Goal: Ask a question: Seek information or help from site administrators or community

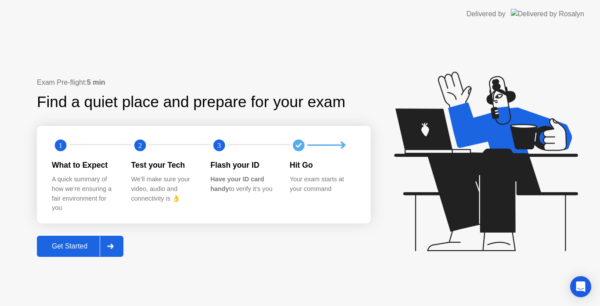
click at [75, 244] on div "Get Started" at bounding box center [70, 246] width 60 height 8
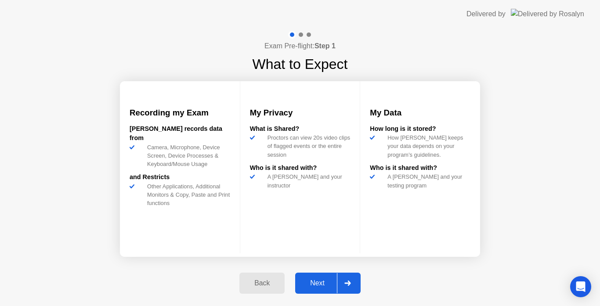
click at [323, 281] on div "Next" at bounding box center [317, 283] width 39 height 8
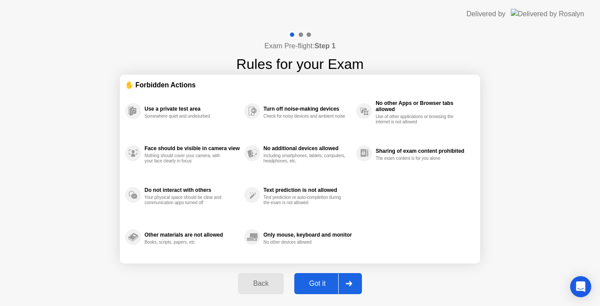
click at [323, 281] on div "Got it" at bounding box center [317, 284] width 41 height 8
select select "Available cameras"
select select "Available speakers"
select select "Available microphones"
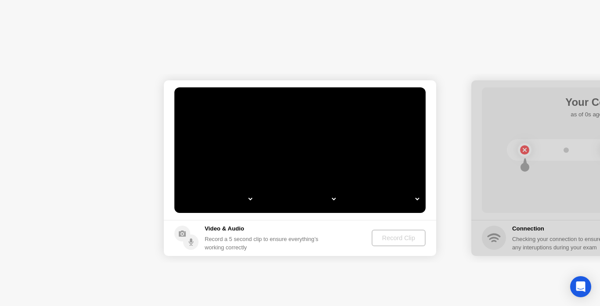
select select "**********"
select select "*******"
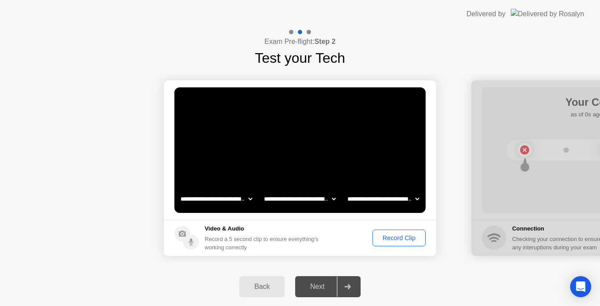
click at [386, 234] on div "Record Clip" at bounding box center [398, 237] width 47 height 7
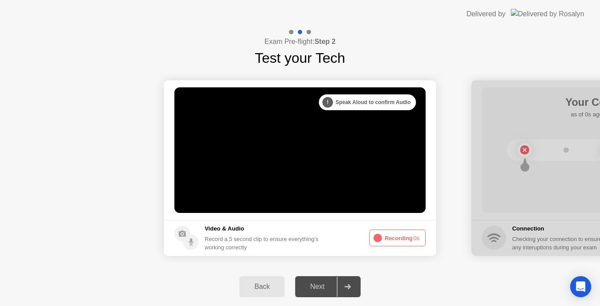
drag, startPoint x: 382, startPoint y: 243, endPoint x: 361, endPoint y: 257, distance: 25.1
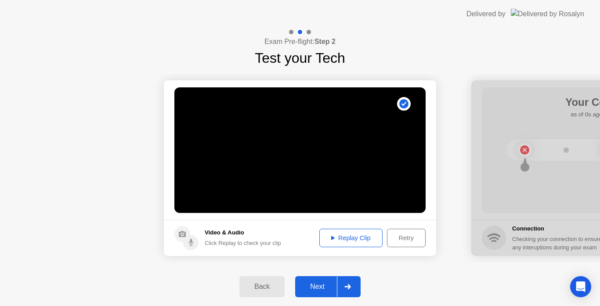
click at [324, 285] on div "Next" at bounding box center [317, 287] width 39 height 8
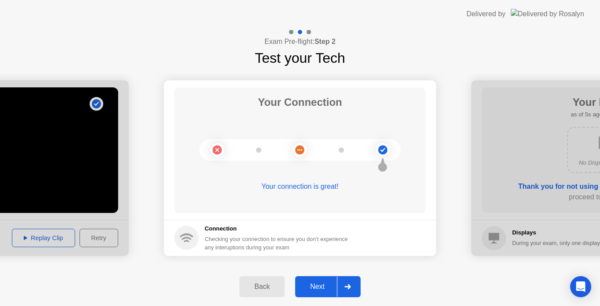
click at [324, 285] on div "Next" at bounding box center [317, 287] width 39 height 8
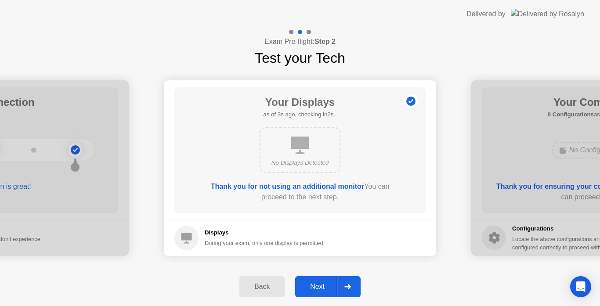
click at [324, 285] on div "Next" at bounding box center [317, 287] width 39 height 8
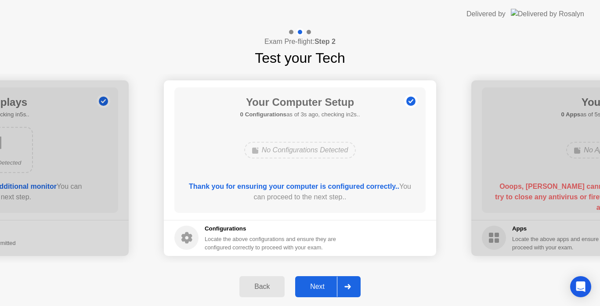
click at [324, 285] on div "Next" at bounding box center [317, 287] width 39 height 8
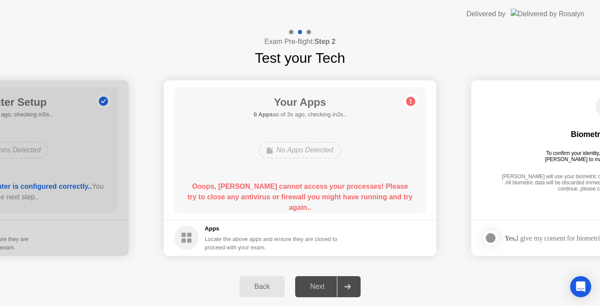
drag, startPoint x: 407, startPoint y: 198, endPoint x: 321, endPoint y: 183, distance: 87.7
click at [321, 183] on div "Ooops, [PERSON_NAME] cannot access your processes! Please try to close any anti…" at bounding box center [300, 197] width 226 height 32
click at [582, 293] on div "Open Intercom Messenger" at bounding box center [580, 286] width 23 height 23
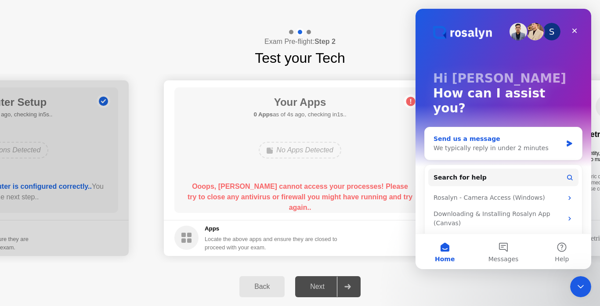
click at [566, 141] on icon "Intercom messenger" at bounding box center [568, 144] width 5 height 6
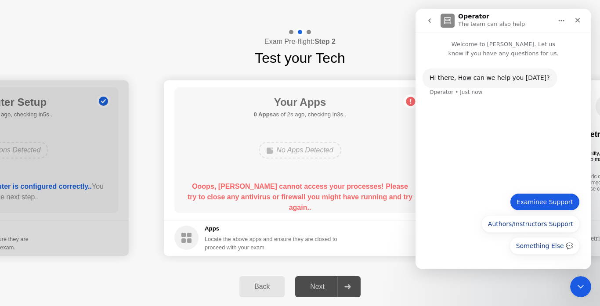
click at [541, 203] on button "Examinee Support" at bounding box center [545, 202] width 70 height 18
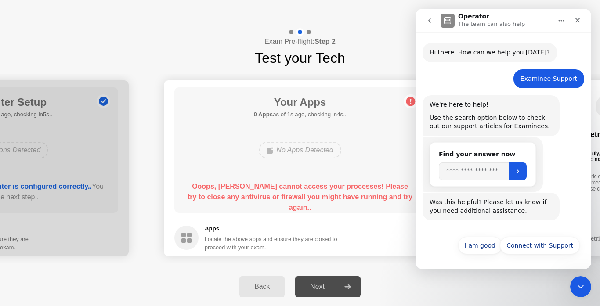
scroll to position [26, 0]
click at [447, 171] on input "Search" at bounding box center [474, 171] width 70 height 18
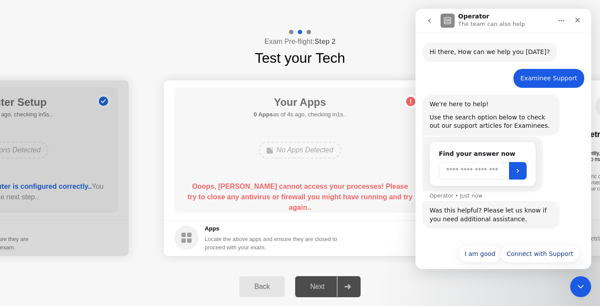
scroll to position [35, 0]
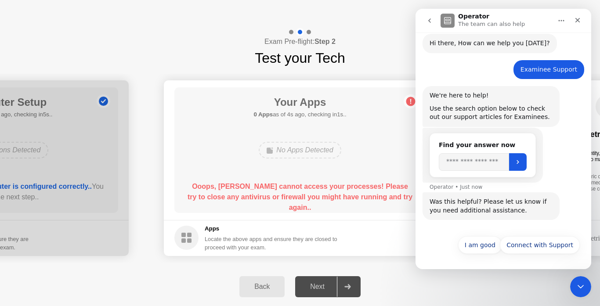
click at [467, 177] on div "Find your answer now Operator • Just now" at bounding box center [482, 155] width 120 height 55
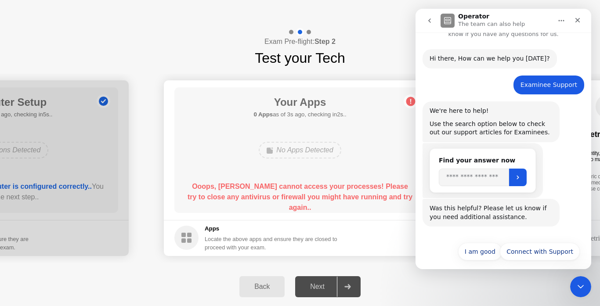
scroll to position [26, 0]
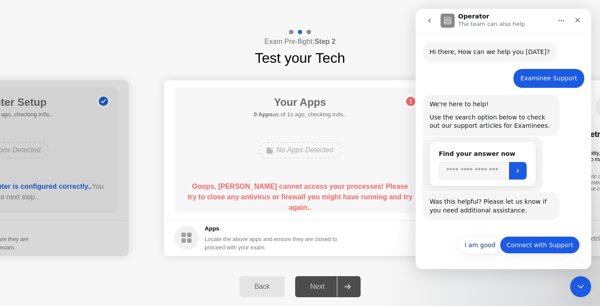
click at [534, 247] on button "Connect with Support" at bounding box center [540, 245] width 80 height 18
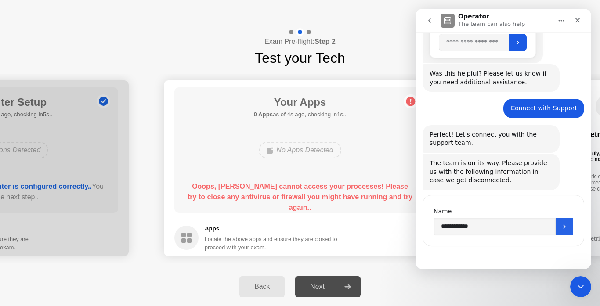
scroll to position [154, 0]
click at [566, 230] on button "Submit" at bounding box center [564, 226] width 18 height 18
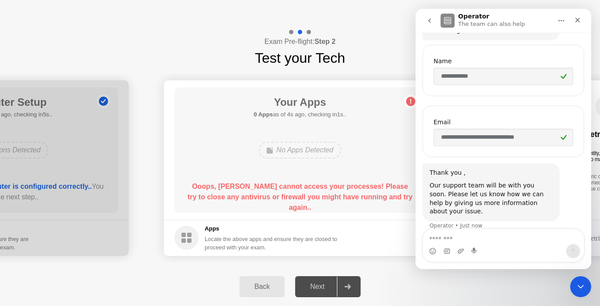
scroll to position [306, 0]
type textarea "*"
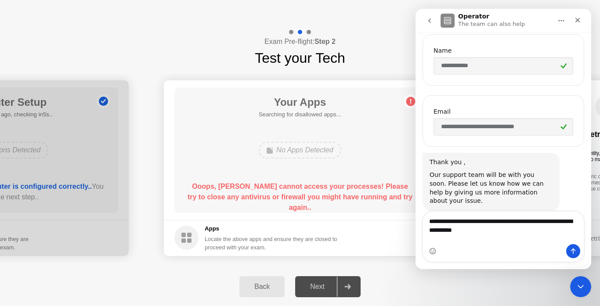
scroll to position [378, 0]
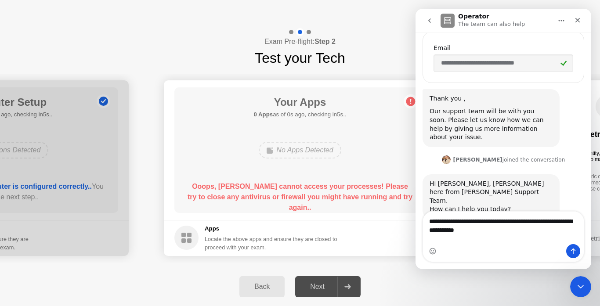
type textarea "**********"
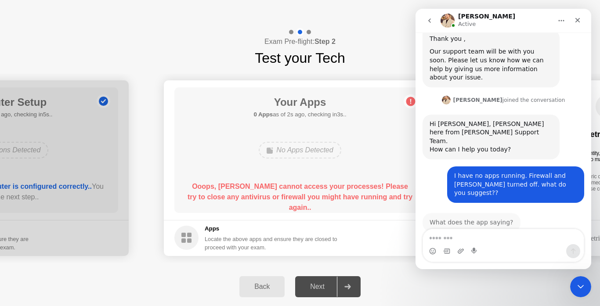
scroll to position [430, 0]
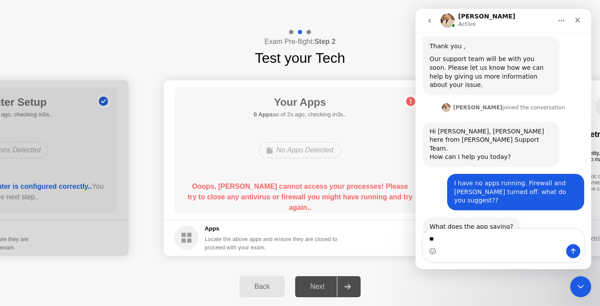
type textarea "*"
drag, startPoint x: 190, startPoint y: 186, endPoint x: 389, endPoint y: 197, distance: 198.8
click at [389, 197] on div "Ooops, [PERSON_NAME] cannot access your processes! Please try to close any anti…" at bounding box center [300, 197] width 226 height 32
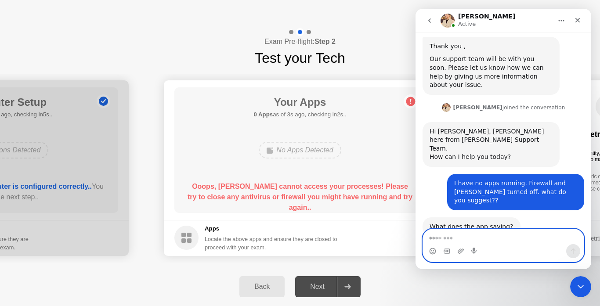
click at [447, 240] on textarea "Message…" at bounding box center [503, 236] width 161 height 15
type textarea "**********"
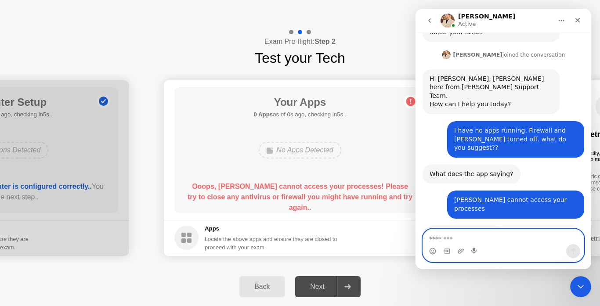
scroll to position [483, 0]
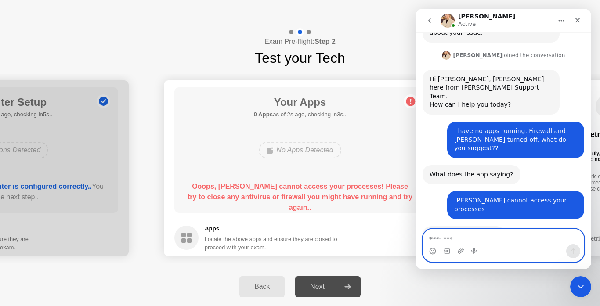
click at [447, 240] on textarea "Message…" at bounding box center [503, 236] width 161 height 15
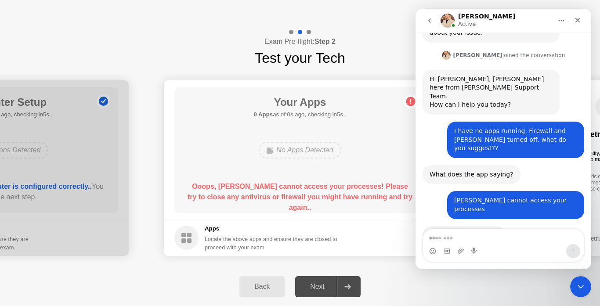
click at [364, 168] on div "Your Apps 0 Apps as of 0s ago, checking in5s.. No Apps Detected Ooops, [PERSON_…" at bounding box center [299, 150] width 251 height 126
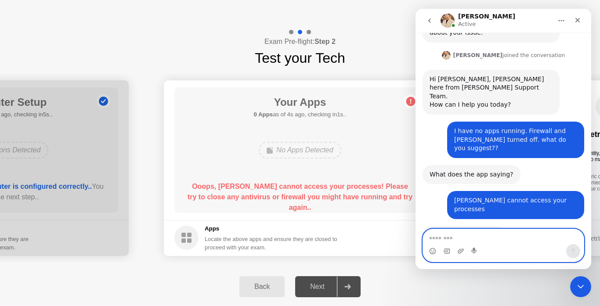
click at [458, 240] on textarea "Message…" at bounding box center [503, 236] width 161 height 15
paste textarea "**********"
type textarea "*"
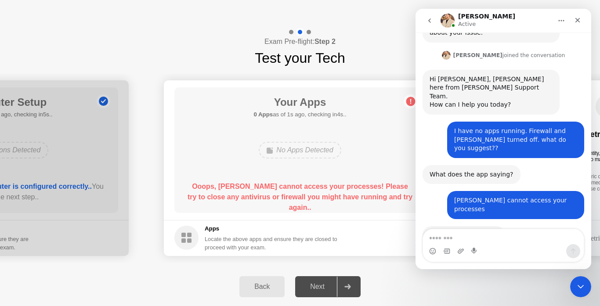
click at [175, 87] on main "Your Apps 0 Apps as of 1s ago, checking in4s.. No Apps Detected Ooops, [PERSON_…" at bounding box center [300, 150] width 272 height 140
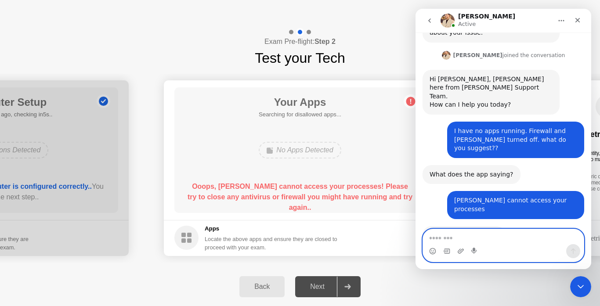
click at [441, 239] on textarea "Message…" at bounding box center [503, 236] width 161 height 15
type textarea "*"
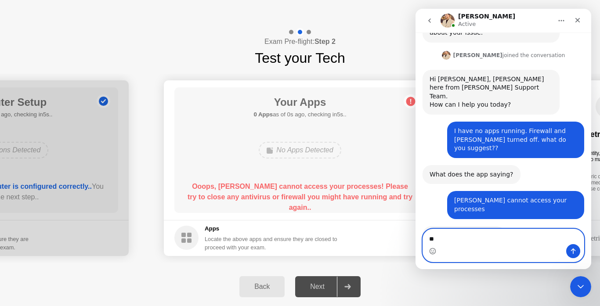
type textarea "*"
type textarea "**********"
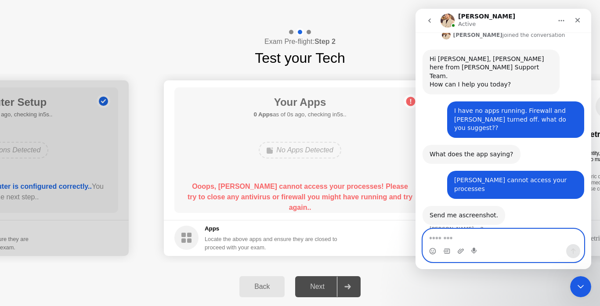
scroll to position [508, 0]
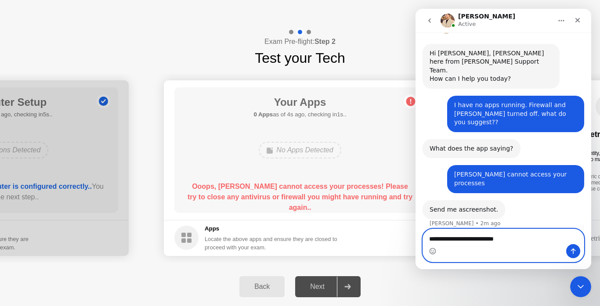
type textarea "**********"
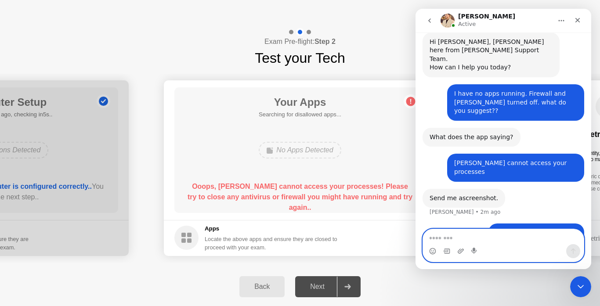
scroll to position [529, 0]
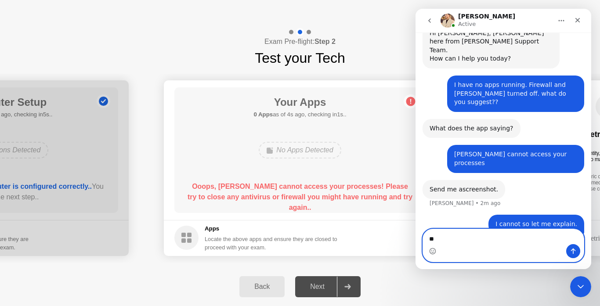
type textarea "*"
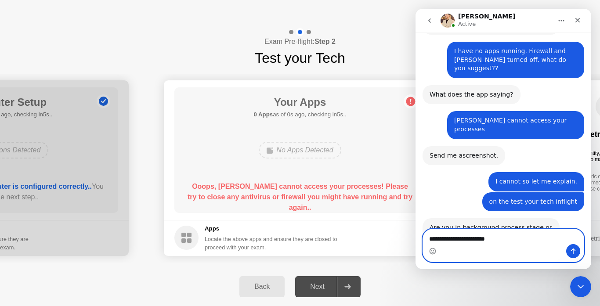
scroll to position [563, 0]
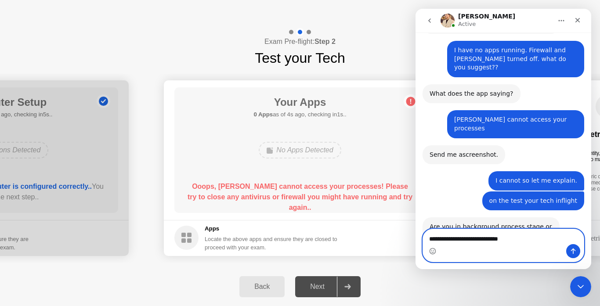
type textarea "**********"
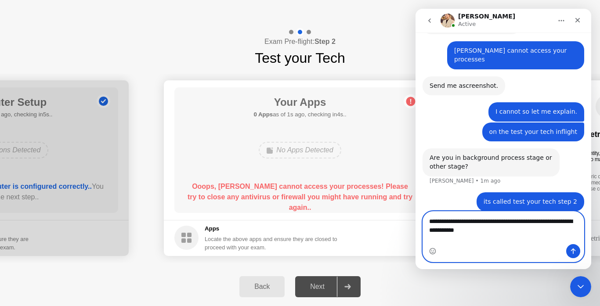
scroll to position [641, 0]
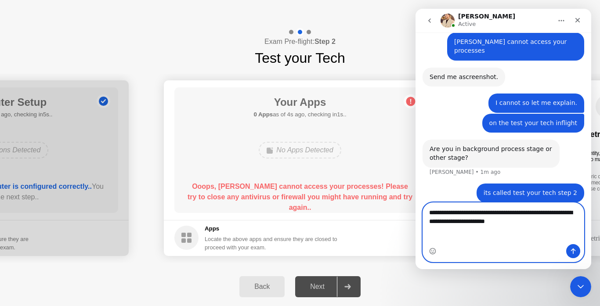
type textarea "**********"
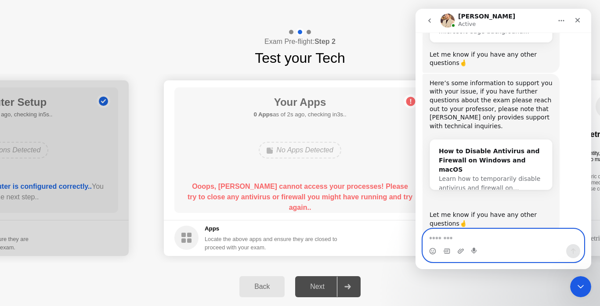
scroll to position [960, 0]
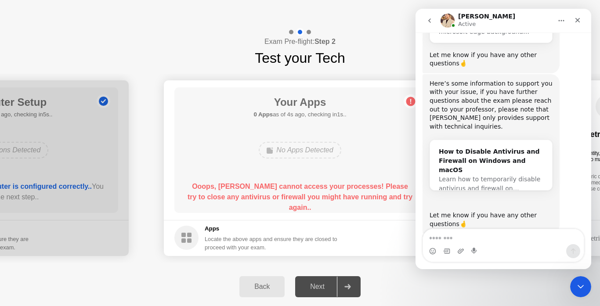
click at [478, 249] on link "[EMAIL_ADDRESS][PERSON_NAME][PERSON_NAME]" at bounding box center [480, 257] width 102 height 16
click at [454, 249] on link "[EMAIL_ADDRESS][PERSON_NAME][PERSON_NAME]" at bounding box center [480, 257] width 102 height 16
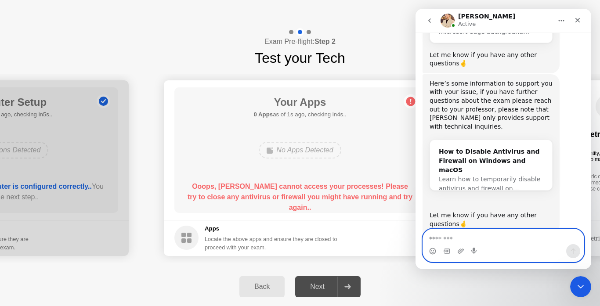
click at [440, 243] on textarea "Message…" at bounding box center [503, 236] width 161 height 15
type textarea "**********"
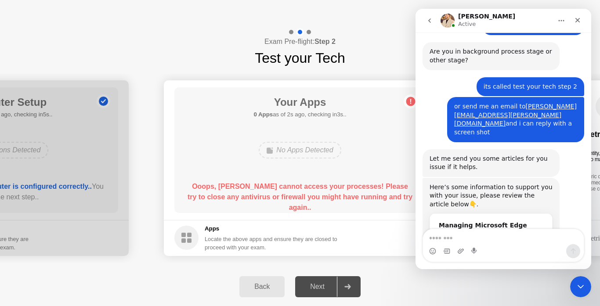
scroll to position [728, 0]
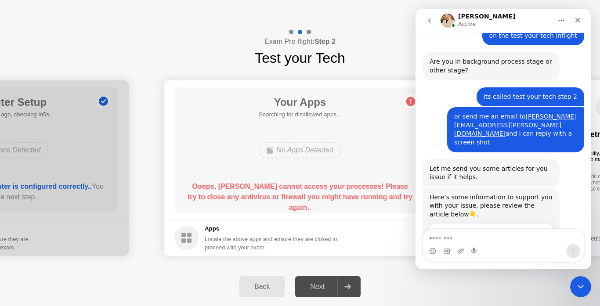
click at [464, 231] on div "Managing Microsoft Edge Background Processes" at bounding box center [491, 240] width 105 height 18
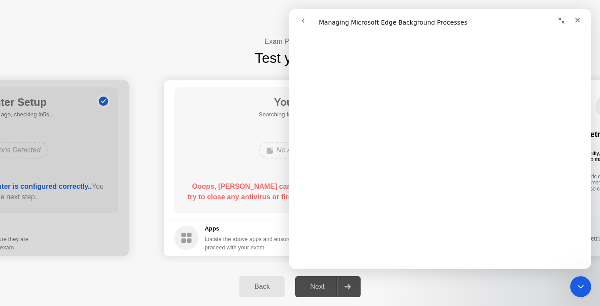
scroll to position [471, 0]
drag, startPoint x: 590, startPoint y: 79, endPoint x: 888, endPoint y: 184, distance: 316.5
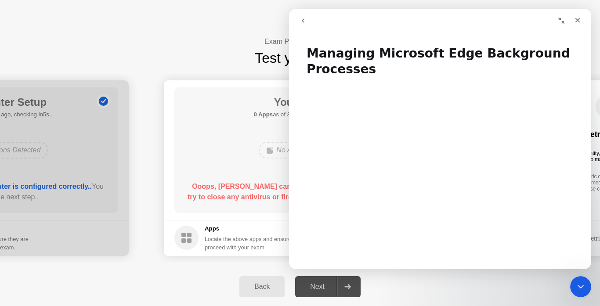
drag, startPoint x: 590, startPoint y: 188, endPoint x: 880, endPoint y: 48, distance: 322.1
click at [577, 19] on icon "Close" at bounding box center [577, 20] width 7 height 7
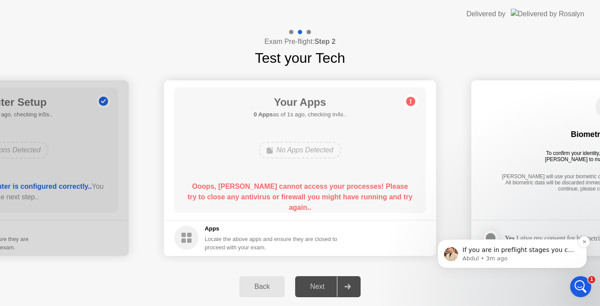
click at [519, 251] on p "If you are in preflight stages you can can close [PERSON_NAME] app and restart …" at bounding box center [518, 250] width 113 height 9
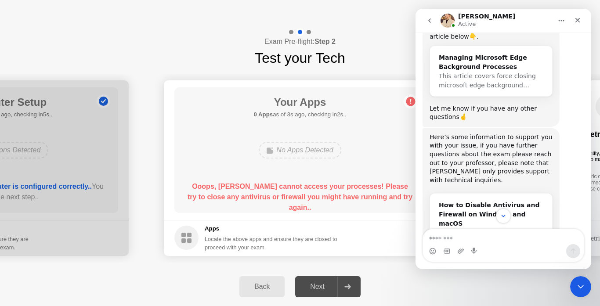
scroll to position [910, 0]
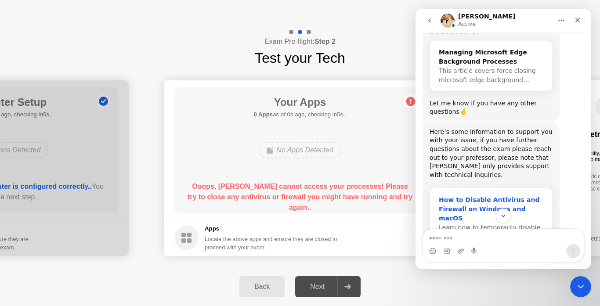
click at [468, 195] on div "How to Disable Antivirus and Firewall on Windows and macOS" at bounding box center [491, 209] width 105 height 28
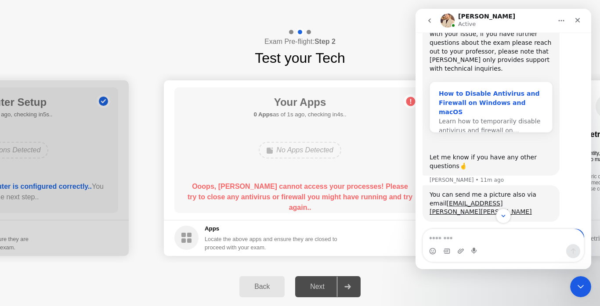
scroll to position [1044, 0]
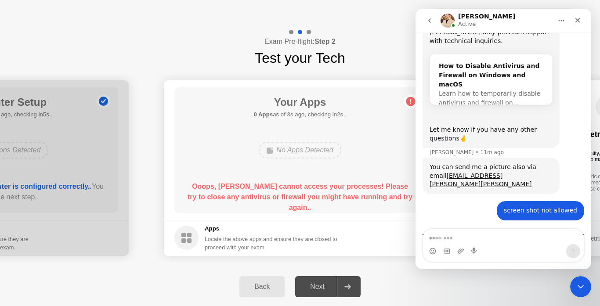
click at [484, 201] on div "screen shot not allowed [PERSON_NAME] • 6m ago" at bounding box center [503, 214] width 162 height 26
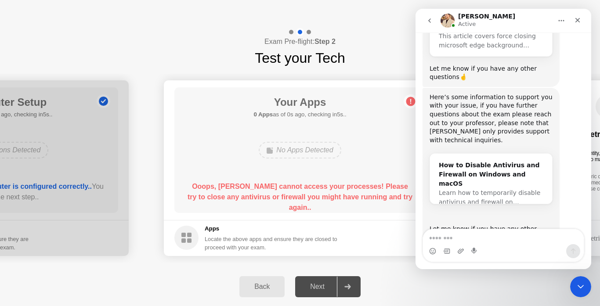
scroll to position [940, 0]
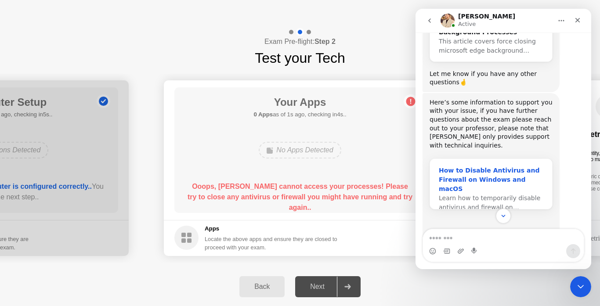
click at [466, 166] on div "How to Disable Antivirus and Firewall on Windows and macOS" at bounding box center [491, 180] width 105 height 28
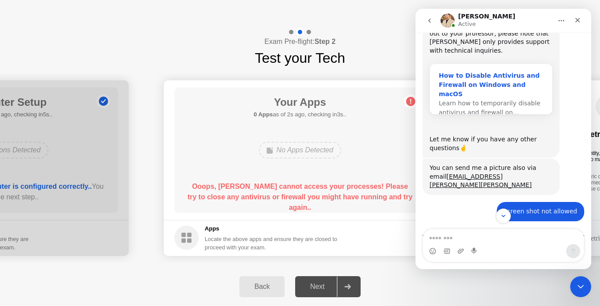
scroll to position [1035, 0]
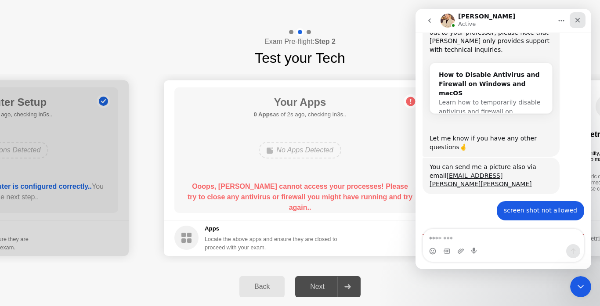
click at [578, 22] on icon "Close" at bounding box center [577, 20] width 7 height 7
